Goal: Task Accomplishment & Management: Use online tool/utility

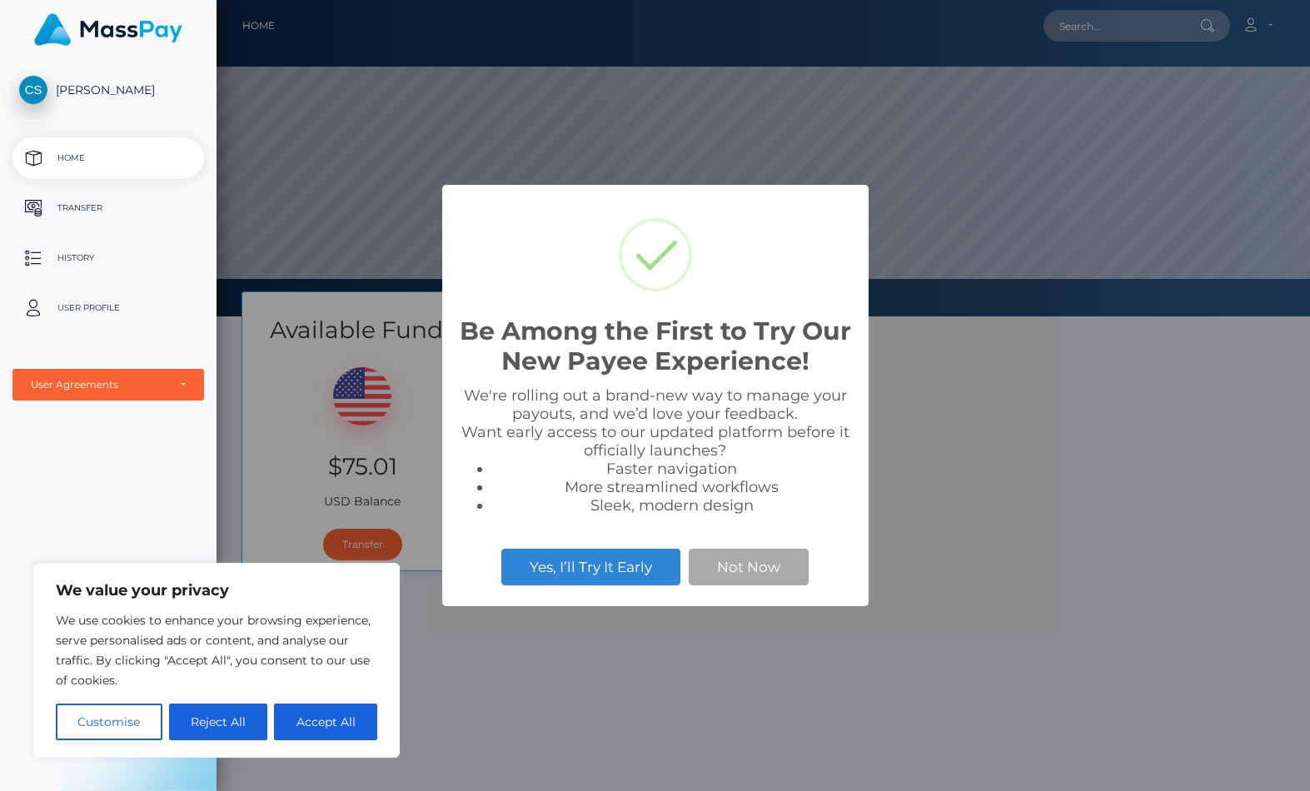
scroll to position [316, 1310]
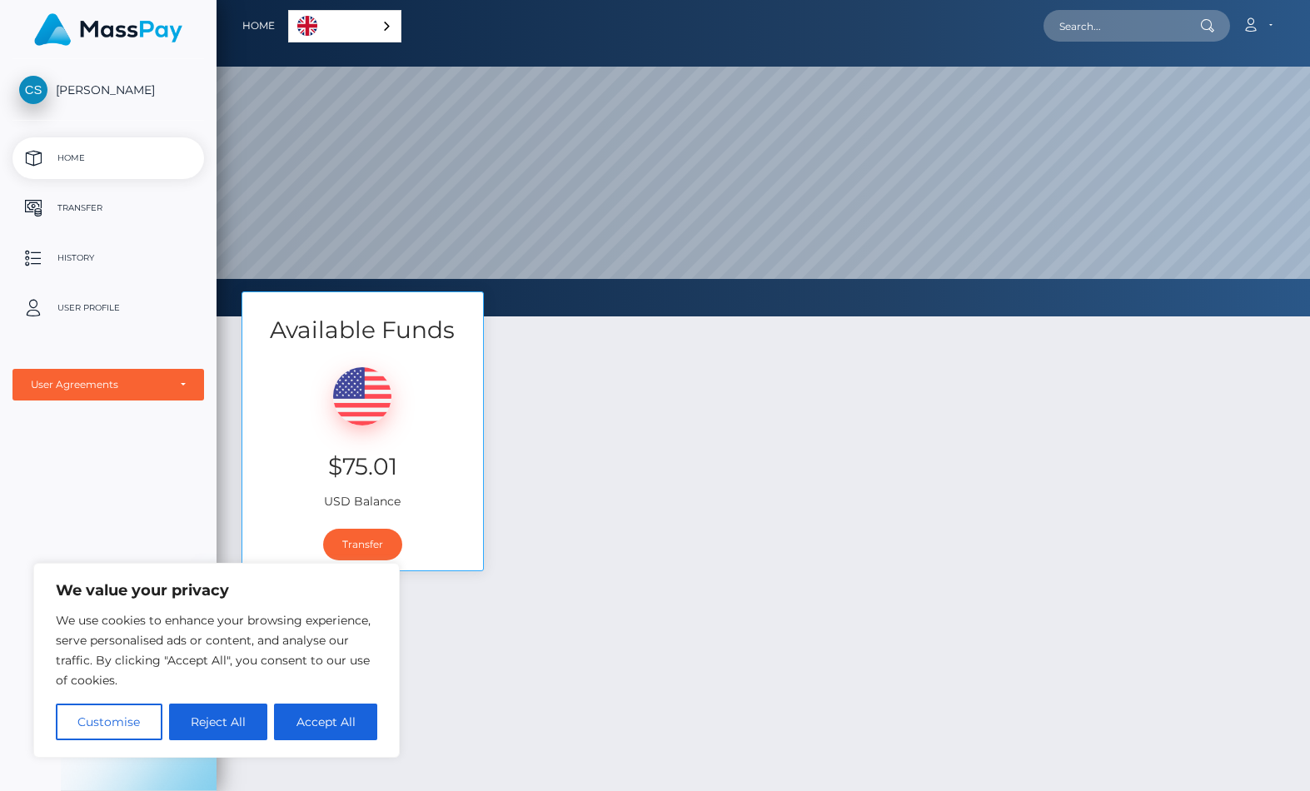
click at [0, 0] on button "button" at bounding box center [0, 0] width 0 height 0
click at [69, 216] on p "Transfer" at bounding box center [108, 208] width 178 height 25
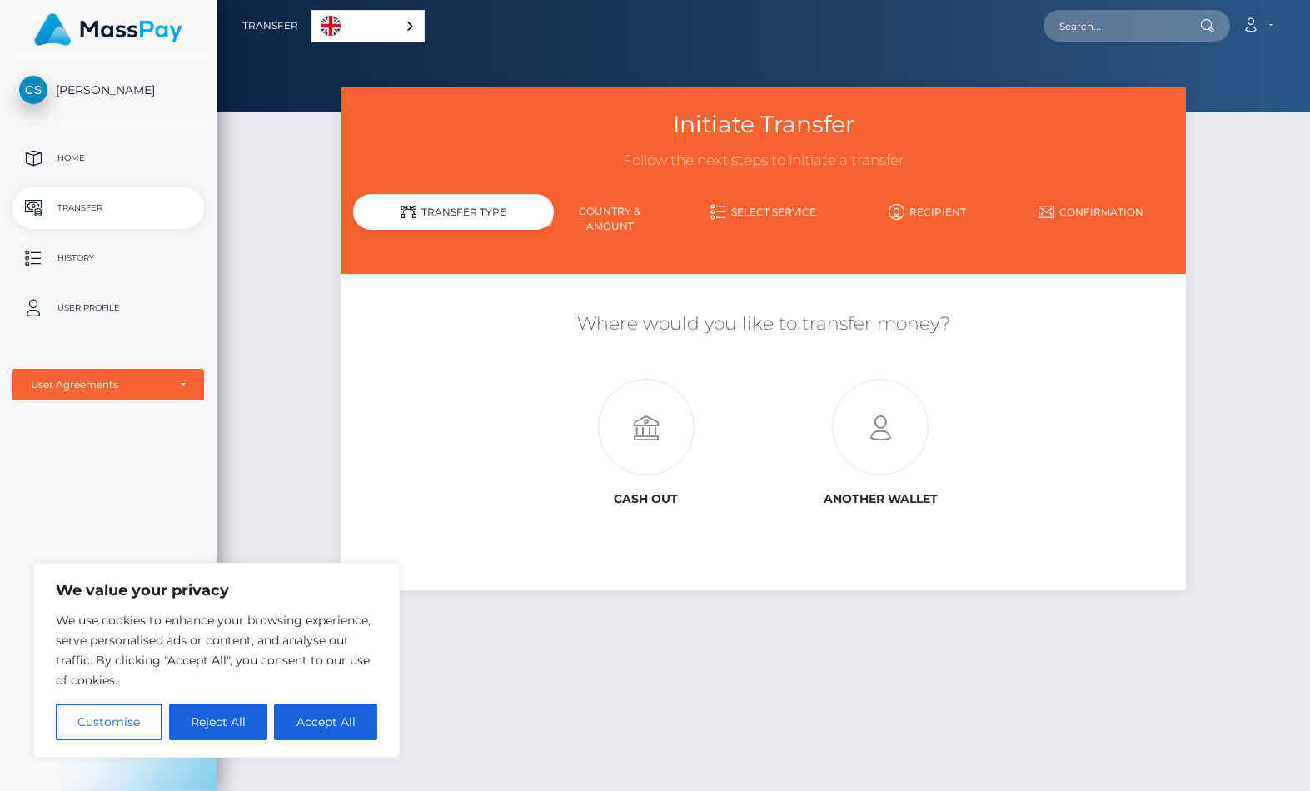
click at [529, 405] on icon at bounding box center [646, 428] width 235 height 97
click at [326, 732] on button "Accept All" at bounding box center [325, 722] width 103 height 37
checkbox input "true"
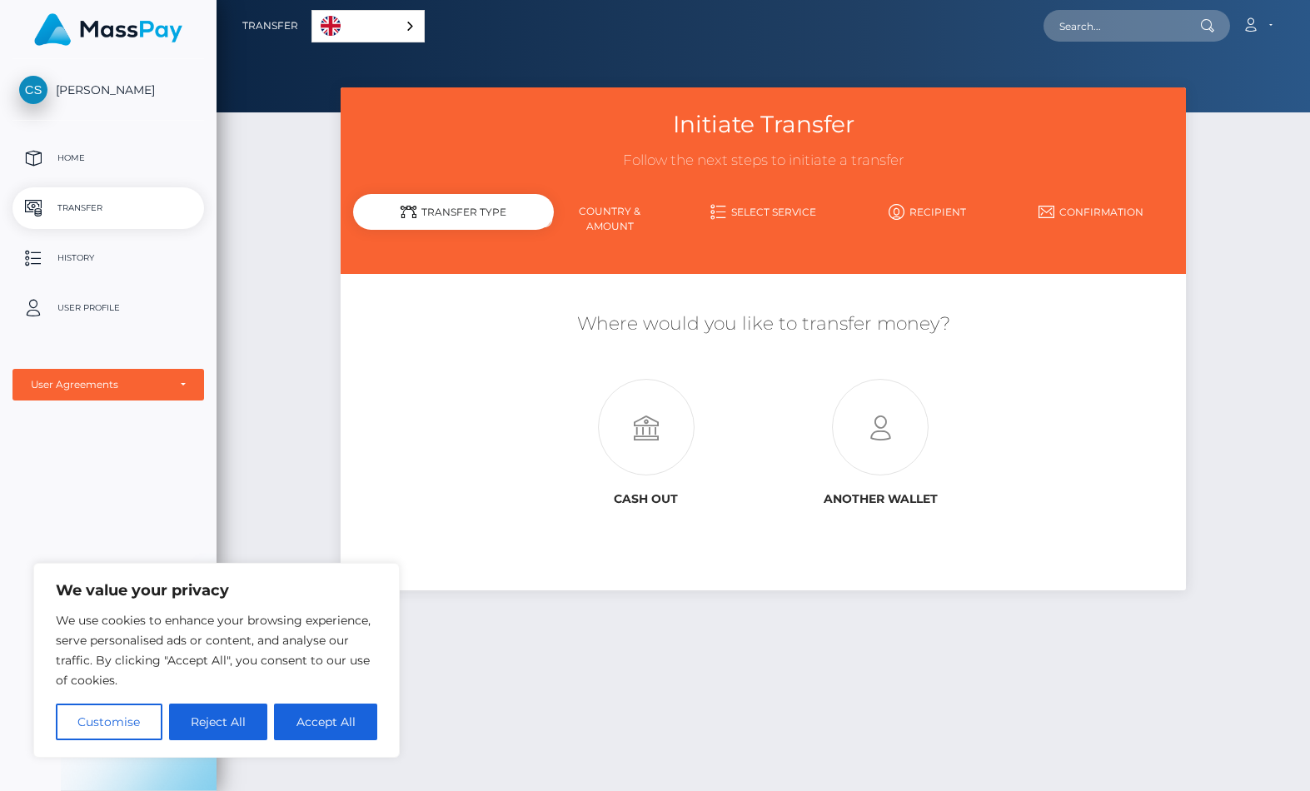
checkbox input "true"
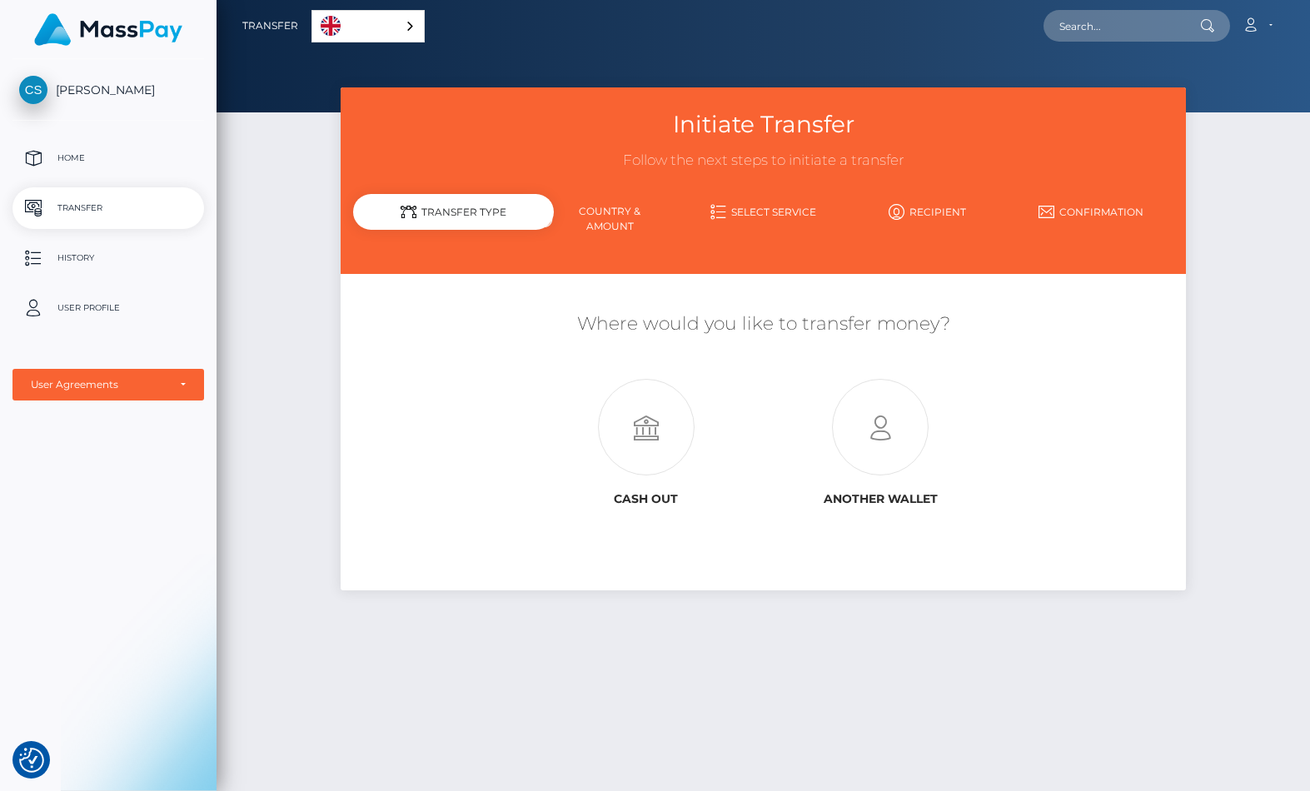
click at [0, 0] on button "button" at bounding box center [0, 0] width 0 height 0
click at [83, 162] on p "Home" at bounding box center [108, 158] width 178 height 25
